Goal: Browse casually

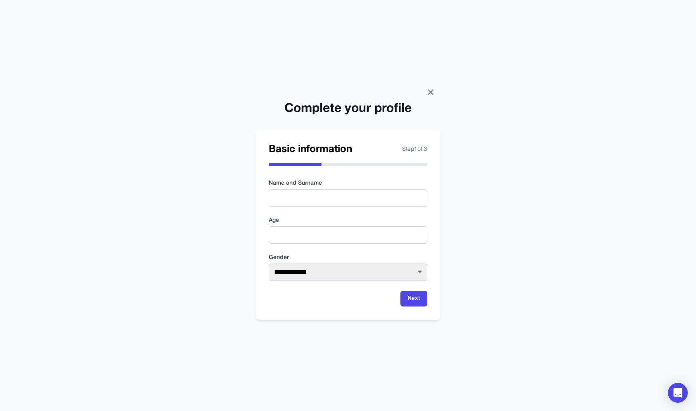
click at [430, 94] on icon at bounding box center [430, 92] width 10 height 10
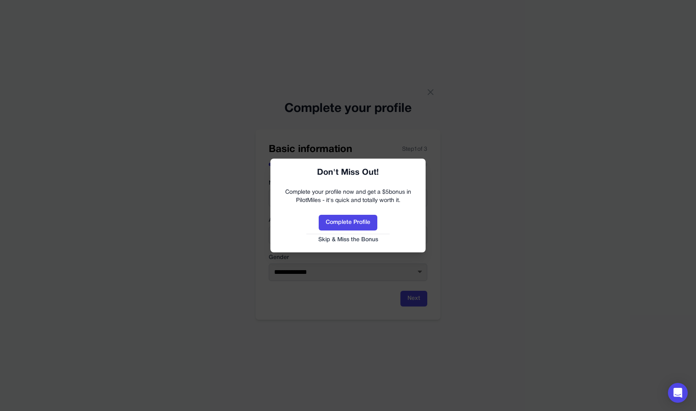
click at [346, 243] on button "Skip & Miss the Bonus" at bounding box center [348, 240] width 139 height 8
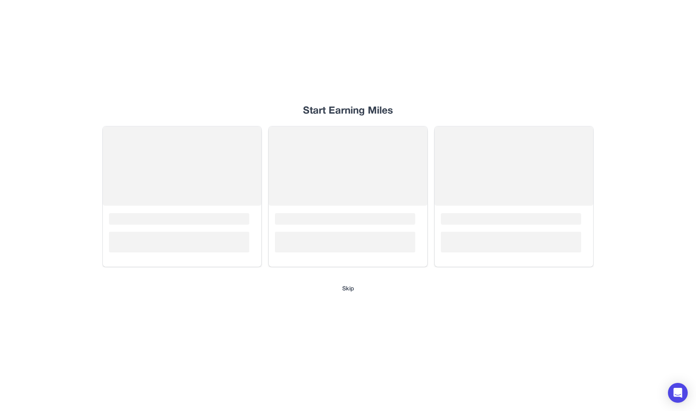
click at [343, 291] on button "Skip" at bounding box center [348, 289] width 12 height 8
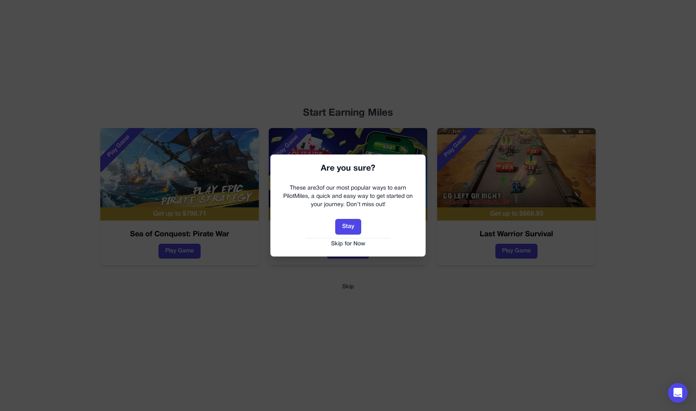
click at [354, 240] on button "Skip for Now" at bounding box center [348, 244] width 139 height 8
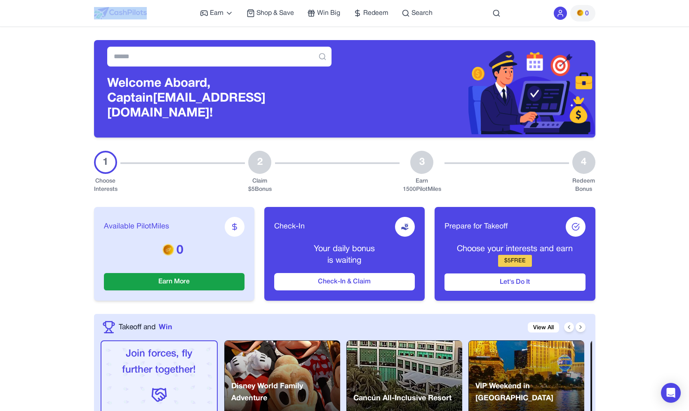
drag, startPoint x: 470, startPoint y: 12, endPoint x: 168, endPoint y: 14, distance: 302.0
click at [168, 14] on div "Earn Play Games Enjoy fun games and earn Try New App Test new app for rewards T…" at bounding box center [345, 13] width 502 height 26
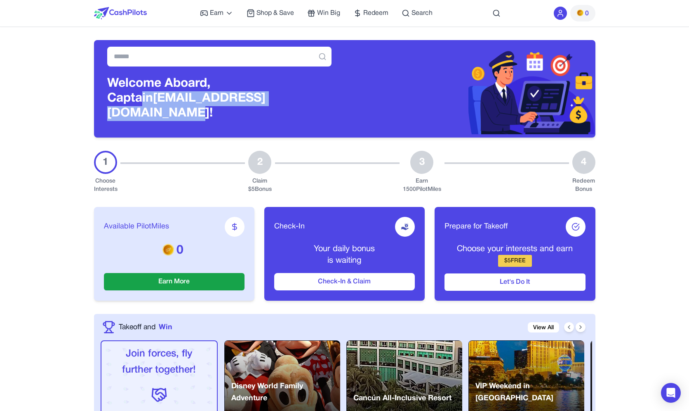
drag, startPoint x: 274, startPoint y: 101, endPoint x: 250, endPoint y: 92, distance: 26.4
click at [250, 92] on h3 "Welcome Aboard, Captain [EMAIL_ADDRESS][DOMAIN_NAME]!" at bounding box center [219, 98] width 224 height 45
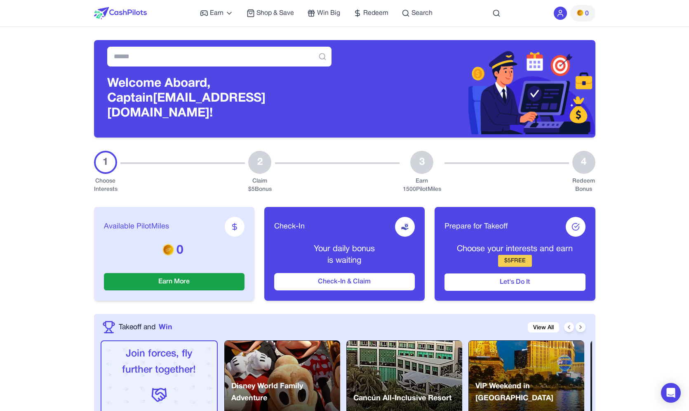
click at [250, 92] on h3 "Welcome Aboard, Captain [EMAIL_ADDRESS][DOMAIN_NAME]!" at bounding box center [219, 98] width 224 height 45
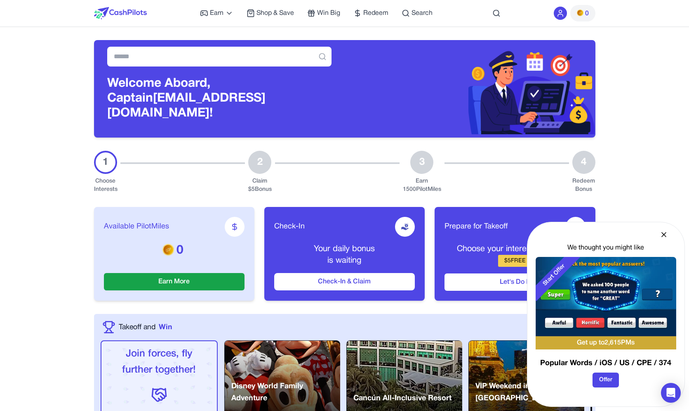
click at [272, 82] on h3 "Welcome Aboard, Captain [EMAIL_ADDRESS][DOMAIN_NAME]!" at bounding box center [219, 98] width 224 height 45
